Goal: Information Seeking & Learning: Learn about a topic

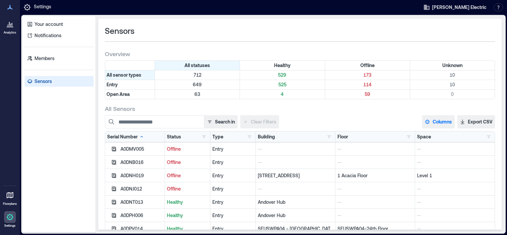
click at [434, 121] on button "Columns" at bounding box center [438, 121] width 33 height 13
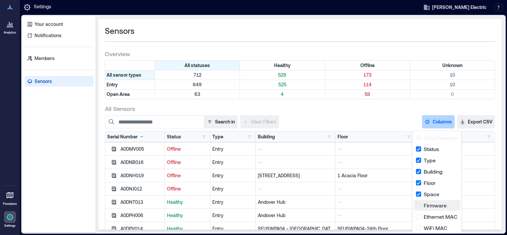
click at [439, 208] on button "Firmware" at bounding box center [437, 205] width 46 height 11
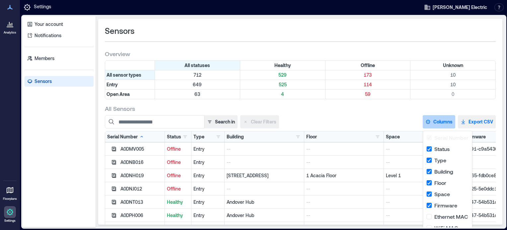
click at [477, 120] on button "Export CSV" at bounding box center [477, 121] width 38 height 13
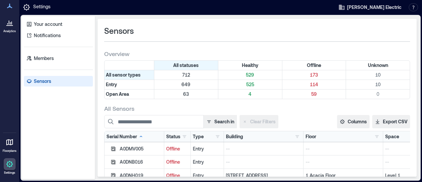
drag, startPoint x: 0, startPoint y: 0, endPoint x: 11, endPoint y: 27, distance: 28.9
click at [11, 26] on icon at bounding box center [9, 25] width 7 height 1
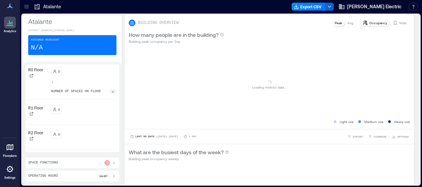
click at [28, 7] on icon at bounding box center [26, 6] width 4 height 1
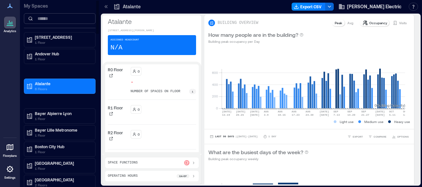
click at [43, 18] on input at bounding box center [60, 18] width 72 height 11
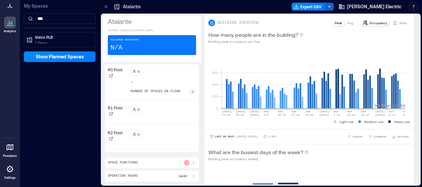
type input "***"
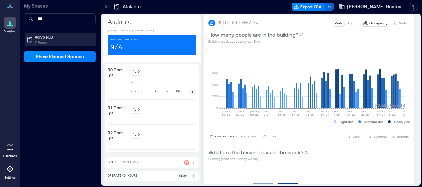
click at [44, 40] on p "7 Floors" at bounding box center [63, 42] width 56 height 5
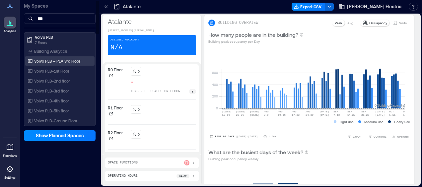
drag, startPoint x: 44, startPoint y: 40, endPoint x: 52, endPoint y: 60, distance: 21.8
click at [52, 60] on p "Volvo PLB – PLA 3rd Floor" at bounding box center [57, 60] width 46 height 5
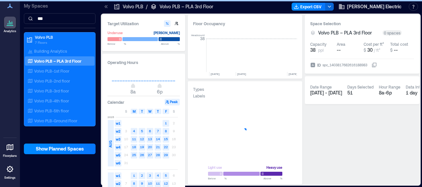
scroll to position [0, 396]
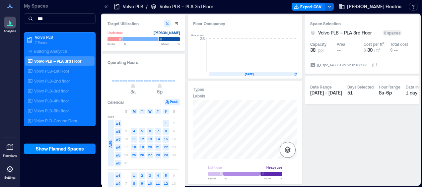
click at [288, 149] on icon "button" at bounding box center [288, 150] width 6 height 7
click at [289, 116] on icon "button" at bounding box center [287, 115] width 7 height 6
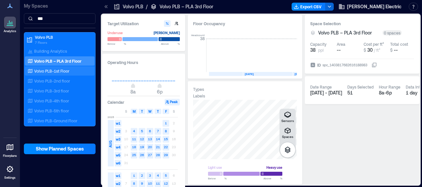
click at [56, 70] on p "Volvo PLB-1st Floor" at bounding box center [51, 70] width 35 height 5
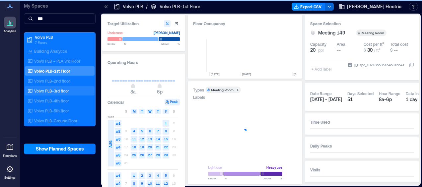
scroll to position [0, 2020]
click at [53, 90] on p "Volvo PLB-3rd floor" at bounding box center [51, 90] width 35 height 5
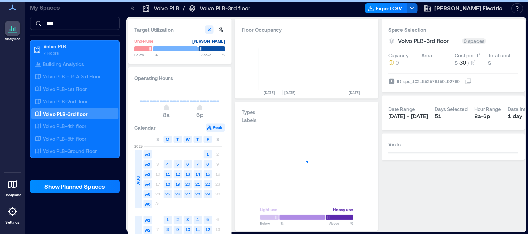
scroll to position [0, 2005]
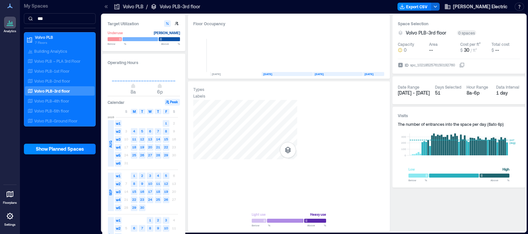
scroll to position [0, 1935]
